Goal: Task Accomplishment & Management: Use online tool/utility

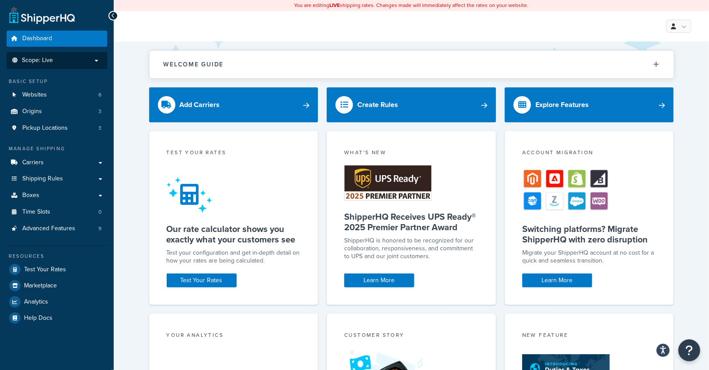
click at [47, 62] on span "Scope: Live" at bounding box center [37, 60] width 31 height 7
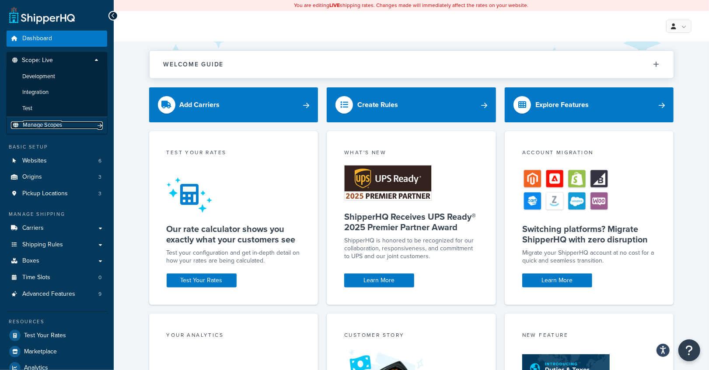
click at [50, 125] on span "Manage Scopes" at bounding box center [42, 125] width 39 height 7
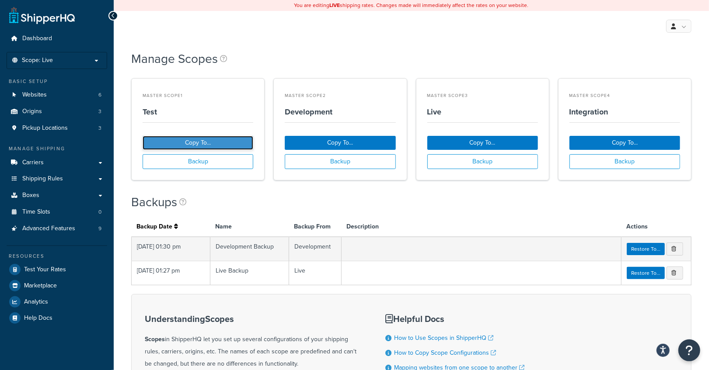
click at [218, 143] on button "Copy To..." at bounding box center [198, 143] width 111 height 14
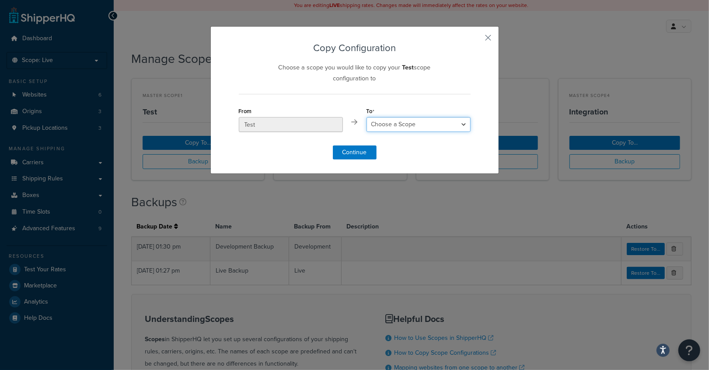
select select "21954"
click option "Live" at bounding box center [0, 0] width 0 height 0
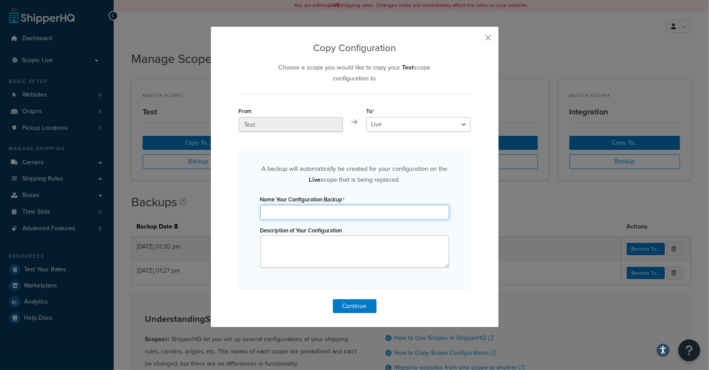
click at [359, 213] on input "Name Your Configuration Backup" at bounding box center [354, 212] width 189 height 15
type input "test to live [DATE]"
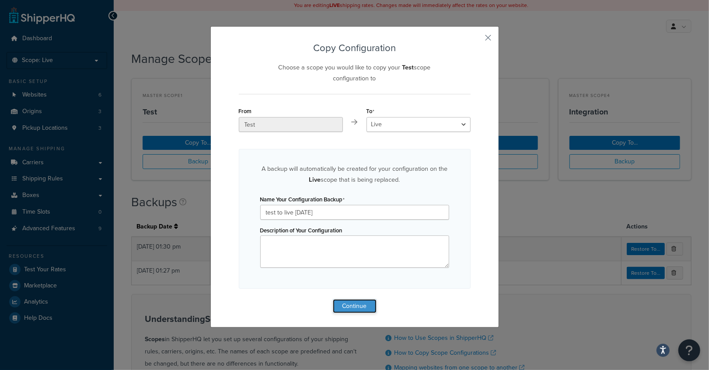
click at [349, 309] on button "Continue" at bounding box center [355, 307] width 44 height 14
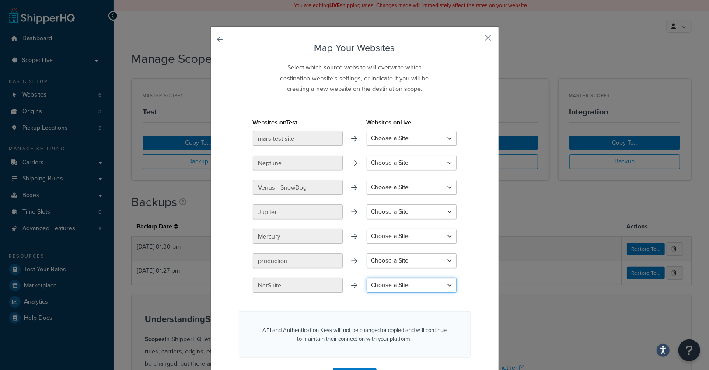
select select "NetsuiteAPI"
click option "NetsuiteAPI" at bounding box center [0, 0] width 0 height 0
select select "Mars"
click option "Mars" at bounding box center [0, 0] width 0 height 0
select select "Mercury"
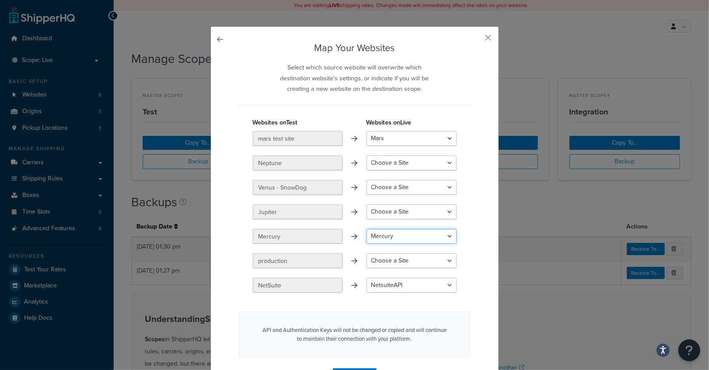
click option "Mercury" at bounding box center [0, 0] width 0 height 0
click at [471, 41] on button "button" at bounding box center [469, 42] width 2 height 2
